Goal: Navigation & Orientation: Understand site structure

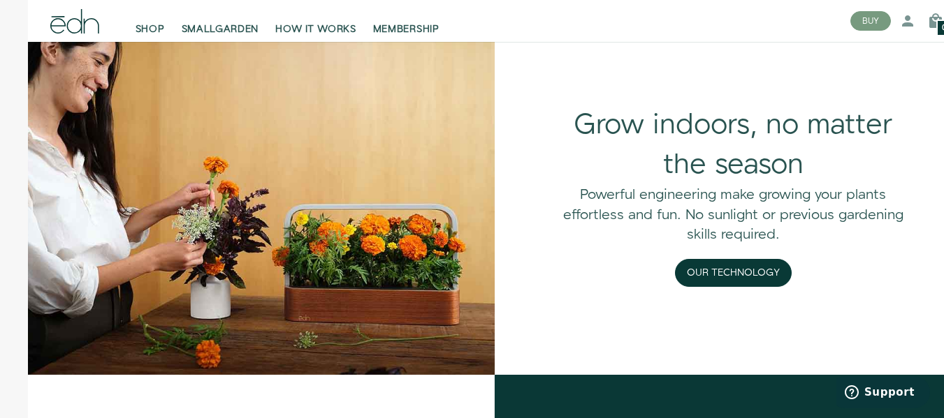
scroll to position [1118, 0]
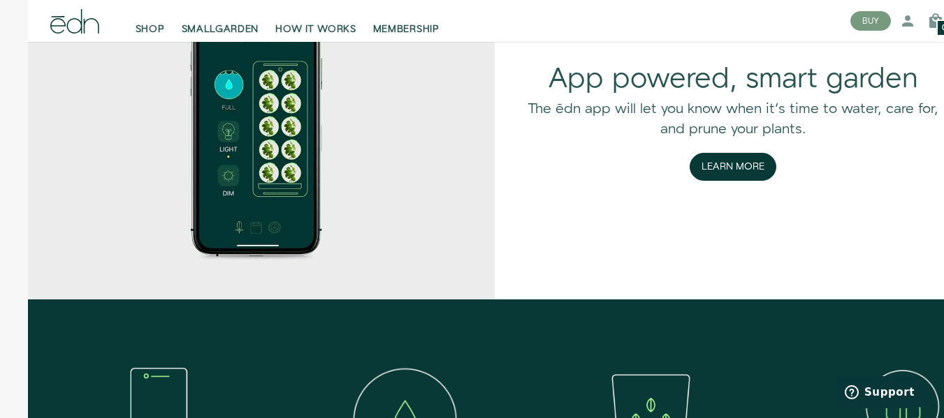
scroll to position [1816, 0]
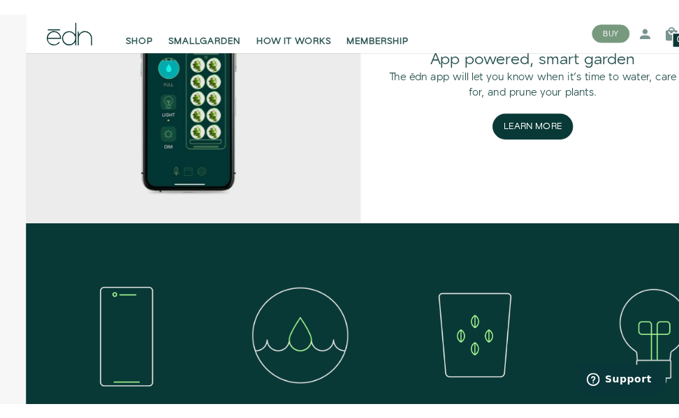
scroll to position [1542, 0]
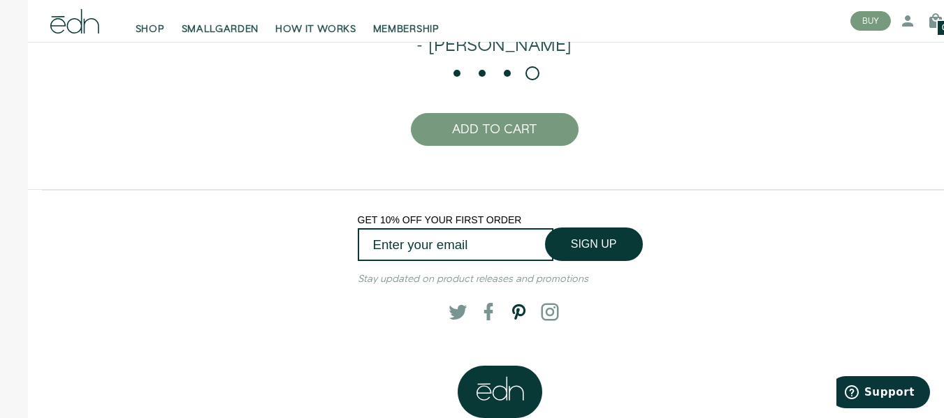
scroll to position [3040, 0]
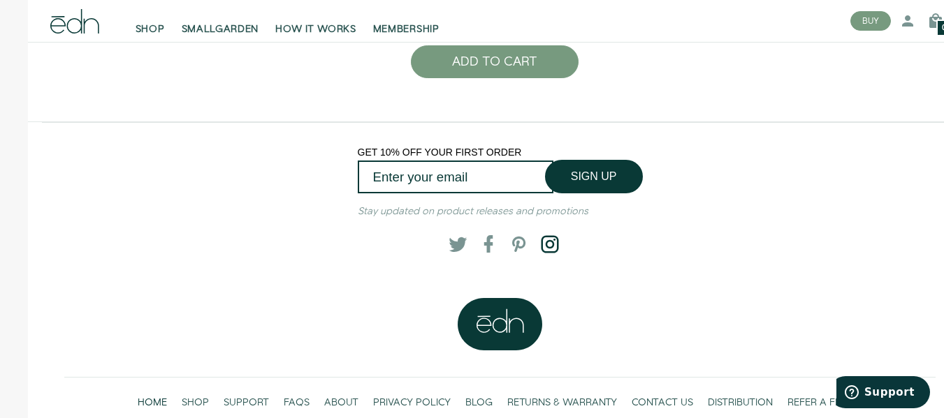
click at [539, 244] on span at bounding box center [546, 244] width 14 height 14
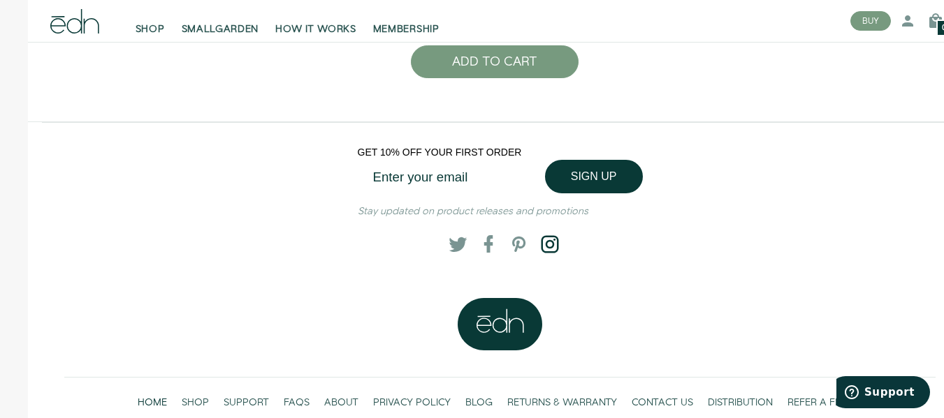
scroll to position [3110, 0]
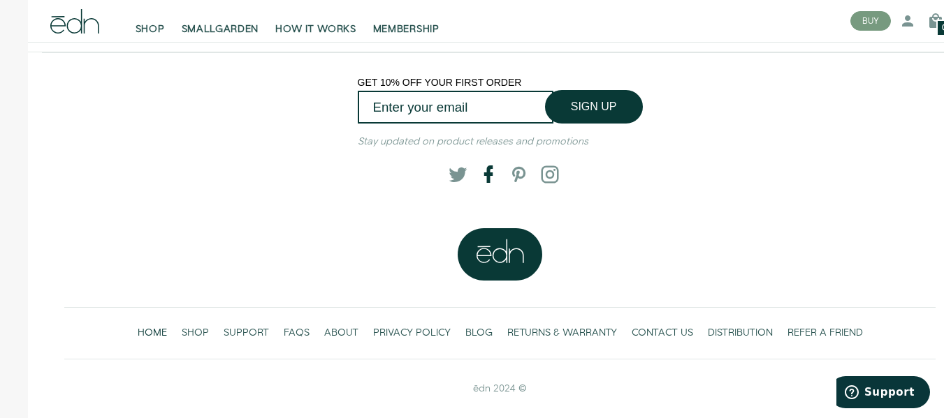
click at [478, 173] on span at bounding box center [485, 175] width 14 height 14
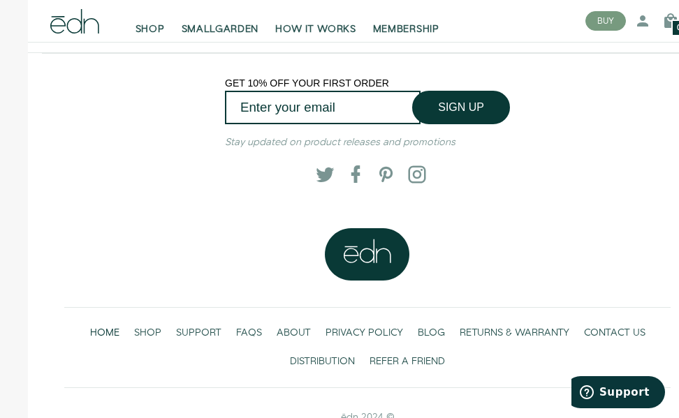
scroll to position [2630, 0]
